Goal: Information Seeking & Learning: Learn about a topic

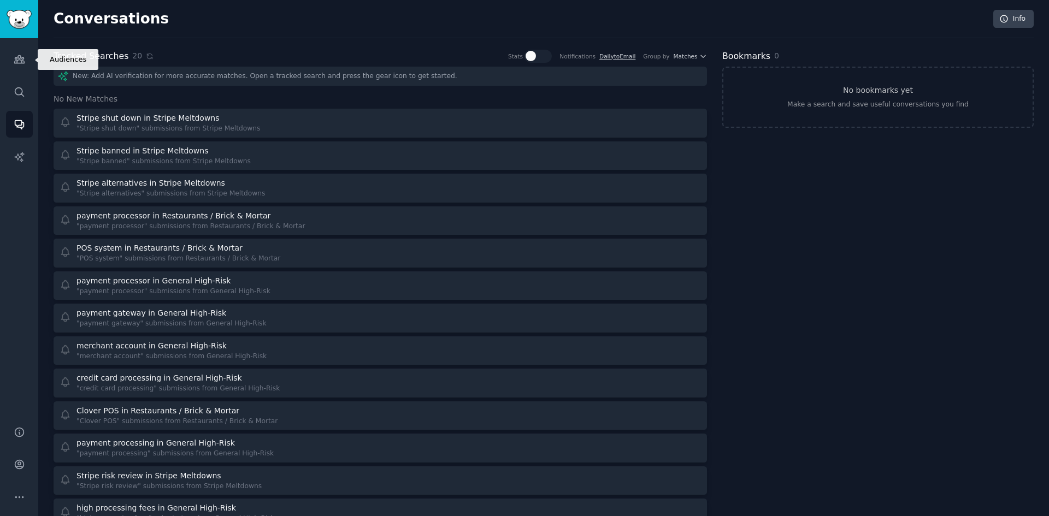
click at [20, 57] on icon "Sidebar" at bounding box center [19, 60] width 10 height 8
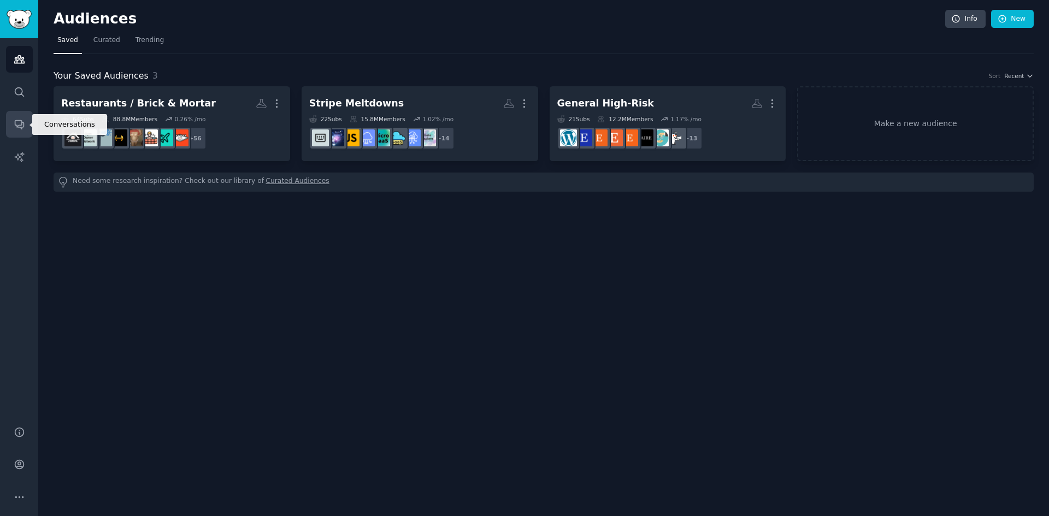
click at [21, 119] on icon "Sidebar" at bounding box center [19, 124] width 11 height 11
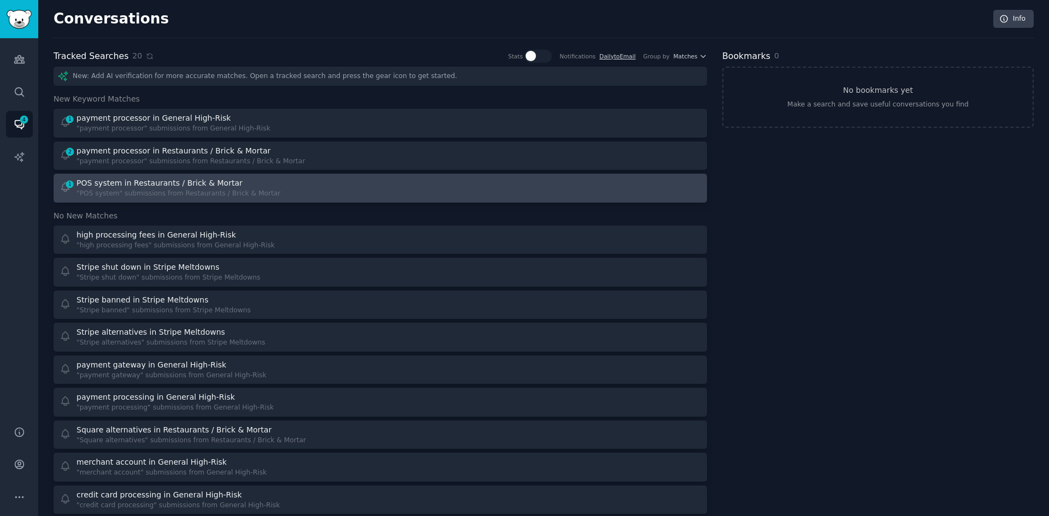
click at [191, 186] on div "POS system in Restaurants / Brick & Mortar" at bounding box center [159, 183] width 166 height 11
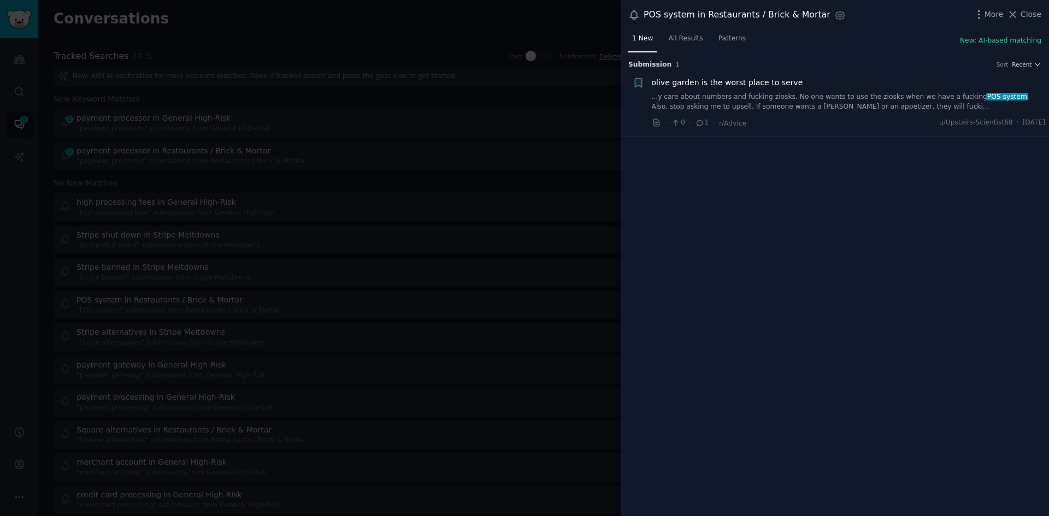
click at [834, 99] on link "...y care about numbers and fucking ziosks. No one wants to use the ziosks when…" at bounding box center [849, 101] width 394 height 19
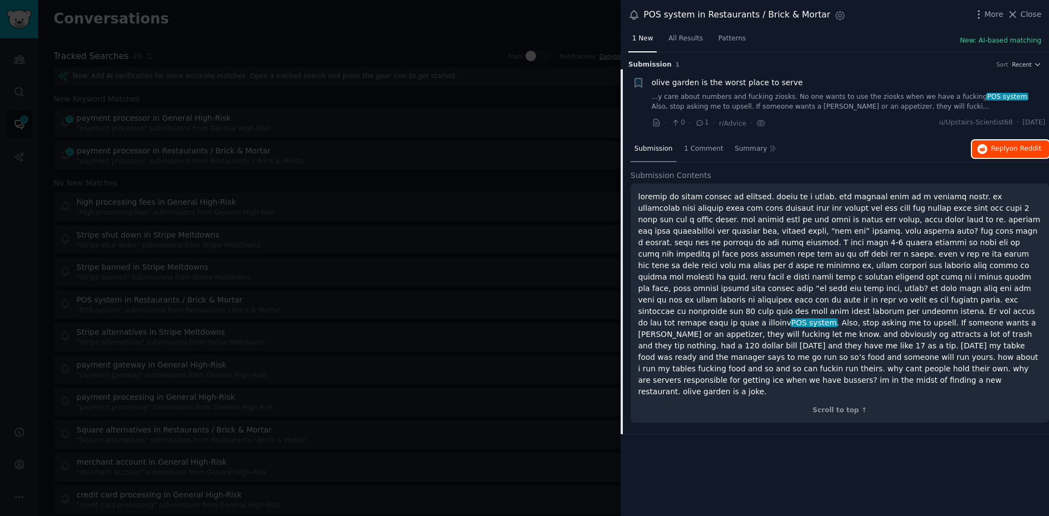
click at [997, 152] on span "Reply on Reddit" at bounding box center [1016, 149] width 50 height 10
click at [1025, 16] on span "Close" at bounding box center [1031, 14] width 21 height 11
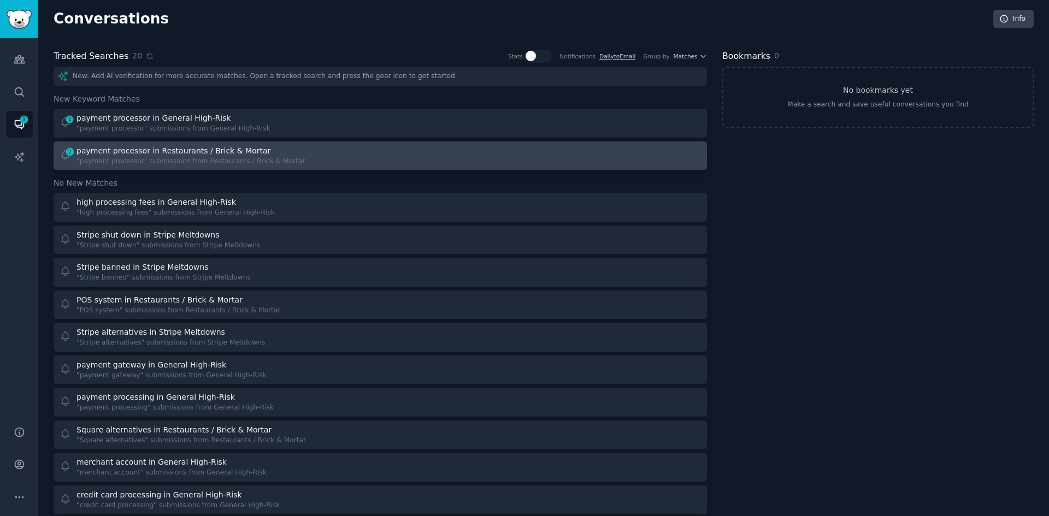
click at [257, 160] on div ""payment processor" submissions from Restaurants / Brick & Mortar" at bounding box center [190, 162] width 228 height 10
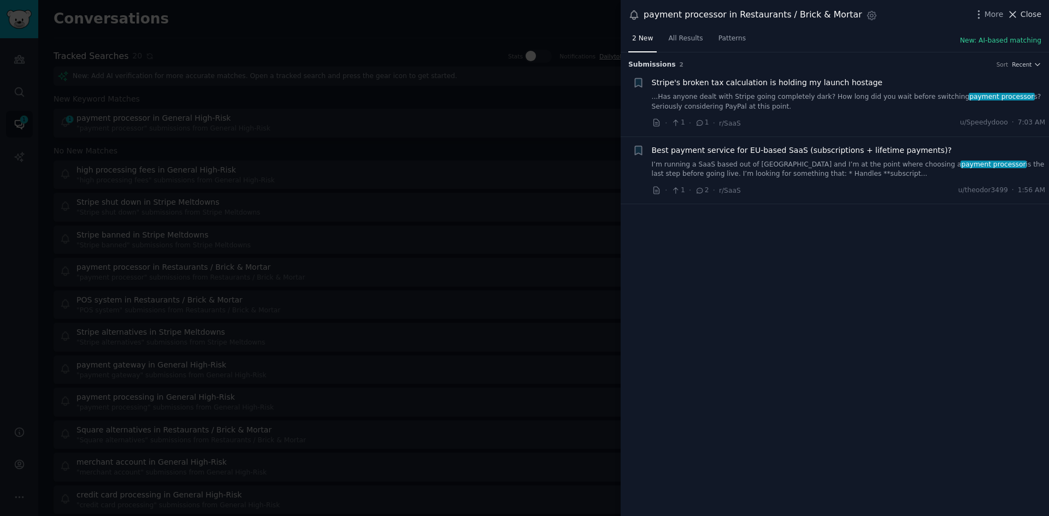
click at [1032, 11] on span "Close" at bounding box center [1031, 14] width 21 height 11
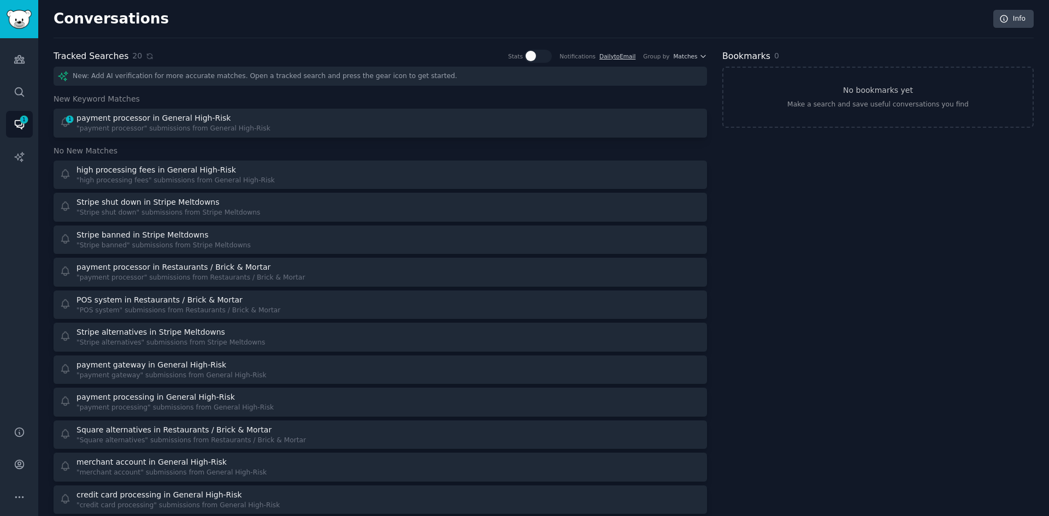
click at [433, 138] on div "New: Add AI verification for more accurate matches. Open a tracked search and p…" at bounding box center [380, 436] width 653 height 739
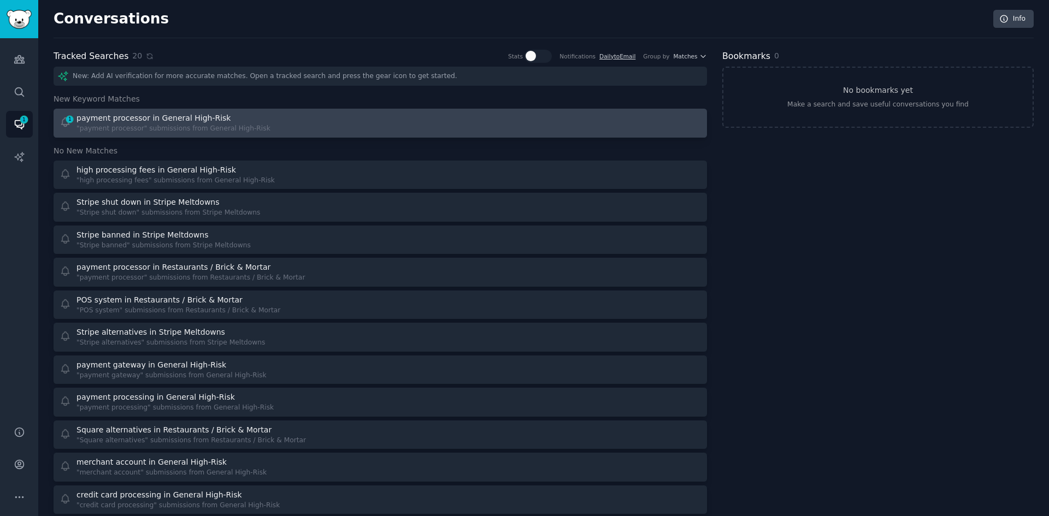
click at [435, 123] on div at bounding box center [545, 123] width 314 height 21
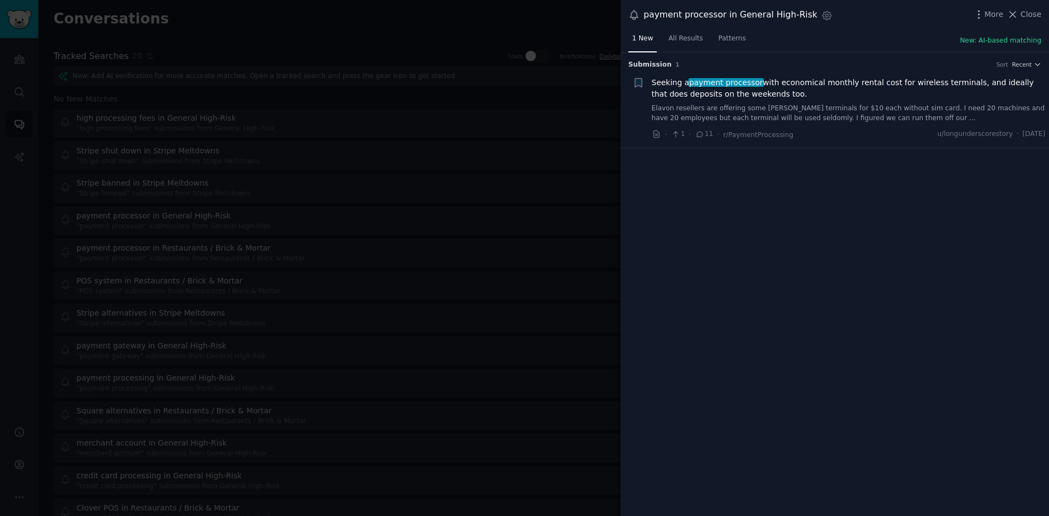
click at [785, 116] on link "Elavon resellers are offering some [PERSON_NAME] terminals for $10 each without…" at bounding box center [849, 113] width 394 height 19
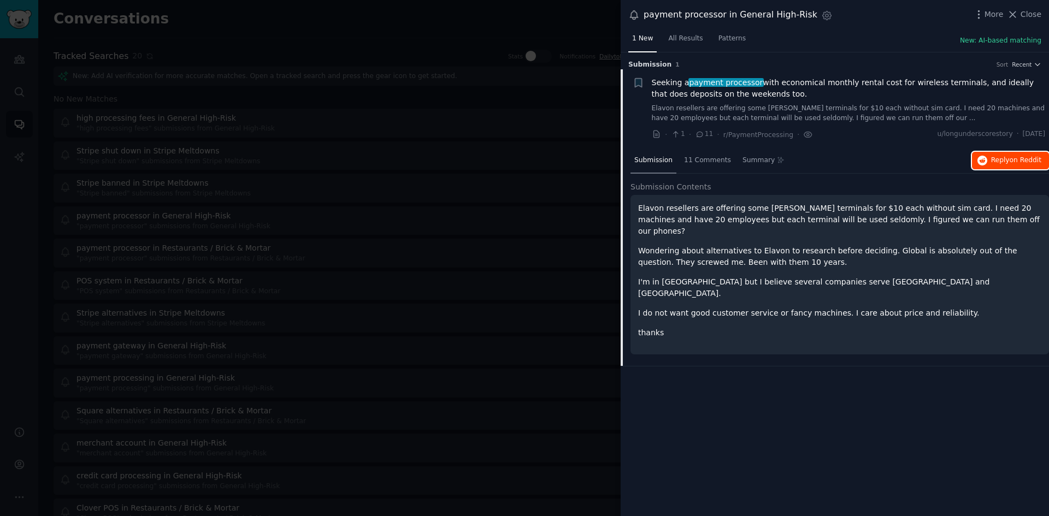
click at [993, 160] on span "Reply on Reddit" at bounding box center [1016, 161] width 50 height 10
